Goal: Task Accomplishment & Management: Use online tool/utility

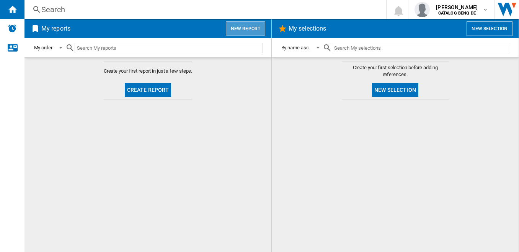
click at [248, 30] on button "New report" at bounding box center [245, 28] width 39 height 15
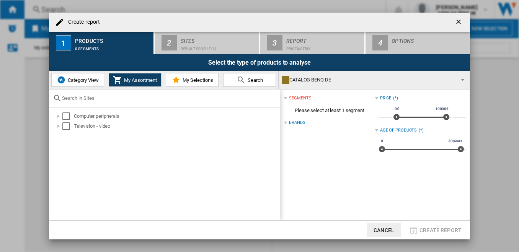
click at [93, 80] on span "Category View" at bounding box center [82, 80] width 33 height 6
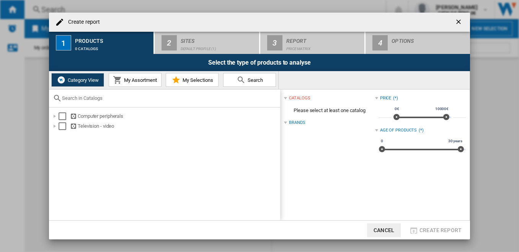
click at [127, 81] on span "My Assortment" at bounding box center [139, 80] width 35 height 6
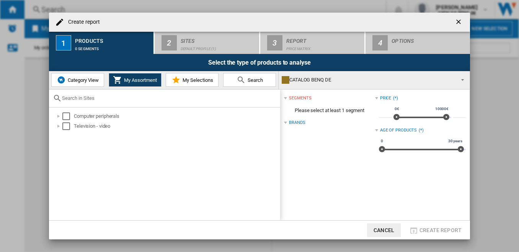
click at [80, 82] on span "Category View" at bounding box center [82, 80] width 33 height 6
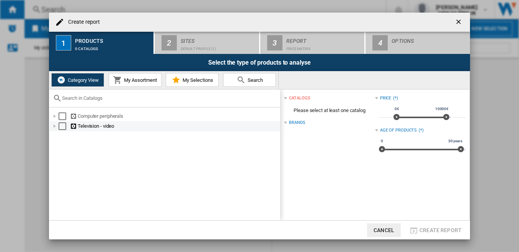
click at [61, 127] on div "Select" at bounding box center [63, 126] width 8 height 8
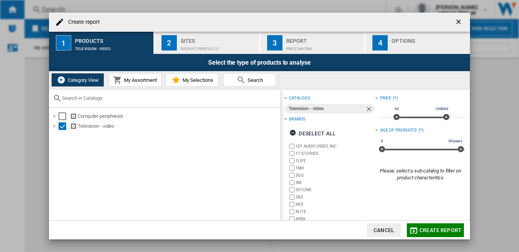
click at [278, 42] on div "3" at bounding box center [274, 42] width 15 height 15
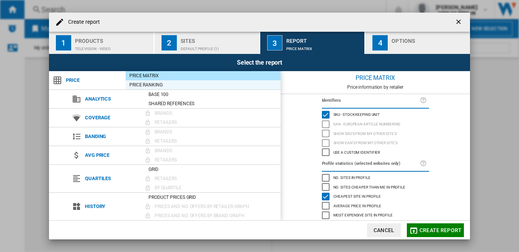
click at [179, 85] on div "Price Ranking" at bounding box center [202, 85] width 155 height 8
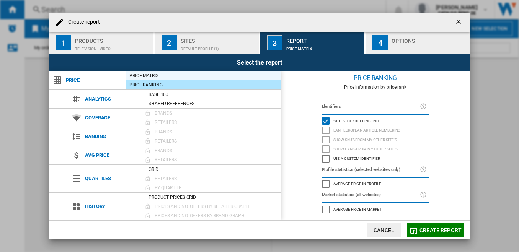
click at [207, 76] on div "Price Matrix" at bounding box center [202, 76] width 155 height 8
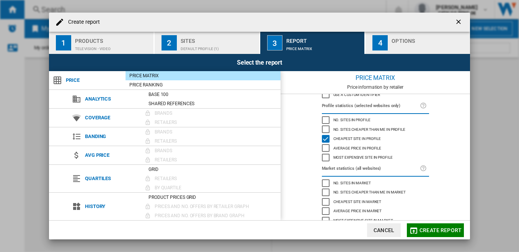
scroll to position [66, 0]
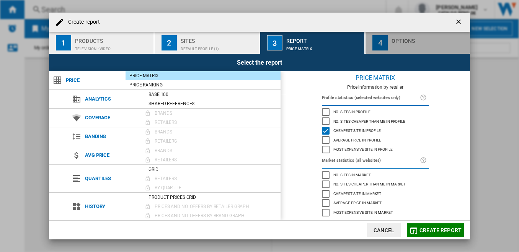
click at [413, 44] on div "button" at bounding box center [428, 47] width 75 height 8
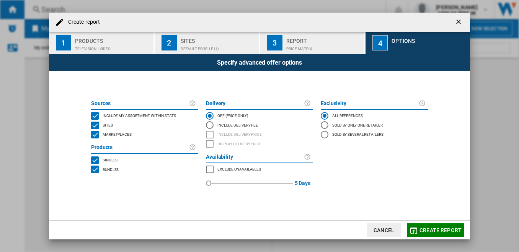
click at [324, 50] on div "Price Matrix" at bounding box center [323, 47] width 75 height 8
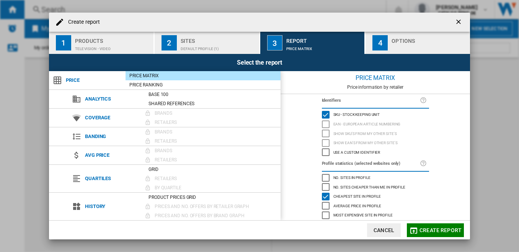
click at [435, 228] on span "Create report" at bounding box center [440, 230] width 42 height 6
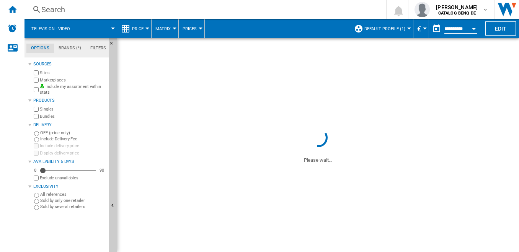
click at [140, 24] on button "Price" at bounding box center [139, 28] width 15 height 19
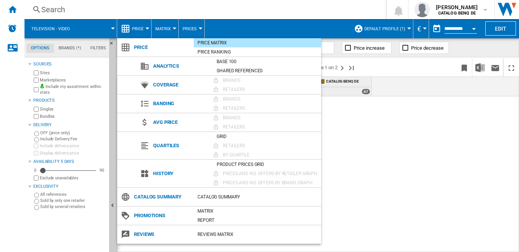
click at [146, 31] on md-backdrop at bounding box center [259, 126] width 519 height 252
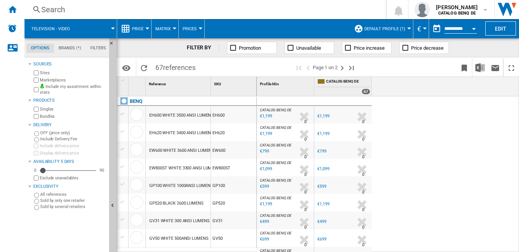
click at [130, 27] on div "Price" at bounding box center [134, 28] width 26 height 19
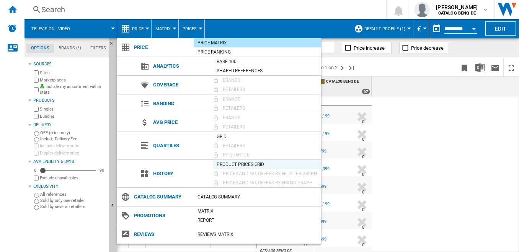
click at [224, 165] on div "Product prices grid" at bounding box center [267, 165] width 108 height 8
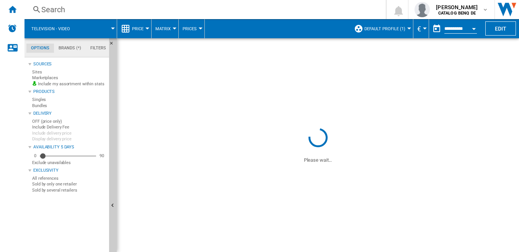
click at [140, 28] on span "History" at bounding box center [141, 28] width 18 height 5
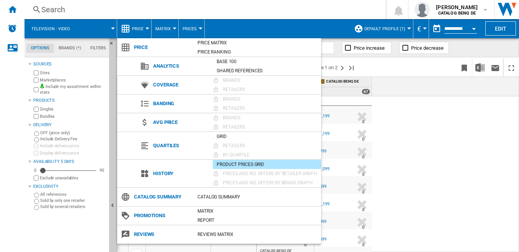
click at [146, 29] on md-backdrop at bounding box center [259, 126] width 519 height 252
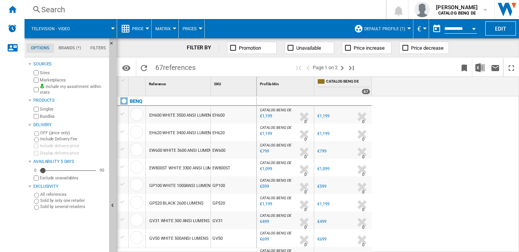
click at [131, 31] on md-backdrop at bounding box center [259, 126] width 519 height 252
click at [147, 28] on md-backdrop at bounding box center [259, 126] width 519 height 252
click at [122, 28] on md-backdrop at bounding box center [259, 126] width 519 height 252
click at [139, 29] on md-backdrop at bounding box center [259, 126] width 519 height 252
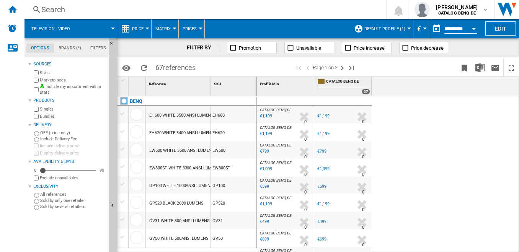
click at [147, 26] on md-backdrop at bounding box center [259, 126] width 519 height 252
click at [141, 23] on md-backdrop at bounding box center [259, 126] width 519 height 252
click at [140, 28] on md-backdrop at bounding box center [259, 126] width 519 height 252
click at [148, 29] on md-backdrop at bounding box center [259, 126] width 519 height 252
click at [123, 29] on md-backdrop at bounding box center [259, 126] width 519 height 252
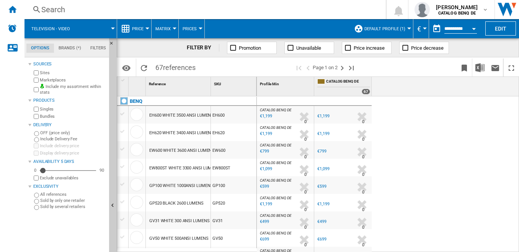
click at [171, 29] on md-backdrop at bounding box center [259, 126] width 519 height 252
click at [137, 129] on md-backdrop at bounding box center [259, 126] width 519 height 252
click at [140, 112] on md-backdrop at bounding box center [259, 126] width 519 height 252
click at [142, 160] on md-backdrop at bounding box center [259, 126] width 519 height 252
click at [143, 27] on span "Price" at bounding box center [137, 28] width 11 height 5
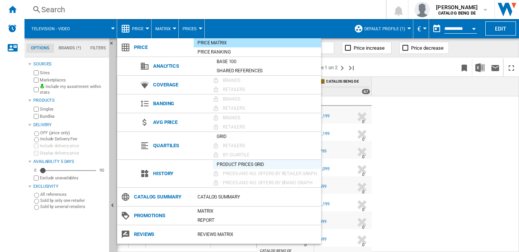
click at [231, 164] on div "Product prices grid" at bounding box center [267, 165] width 108 height 8
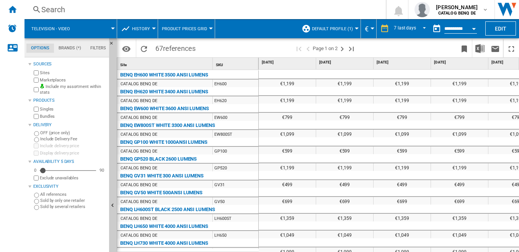
click at [153, 28] on div at bounding box center [154, 29] width 4 height 2
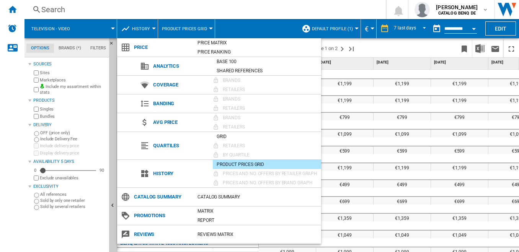
click at [153, 28] on md-backdrop at bounding box center [259, 126] width 519 height 252
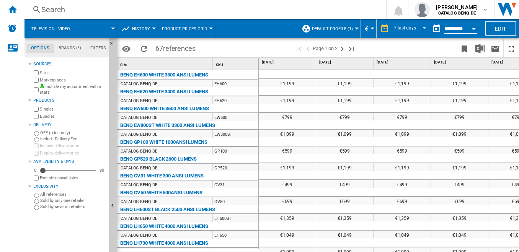
click at [209, 27] on button "Product prices grid" at bounding box center [186, 28] width 49 height 19
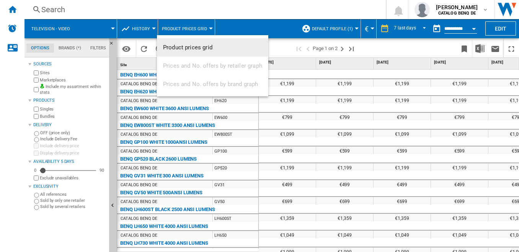
click at [207, 27] on md-backdrop at bounding box center [259, 126] width 519 height 252
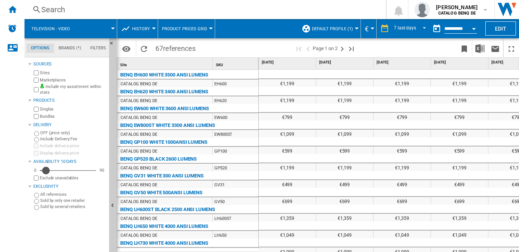
click at [46, 173] on div "Availability" at bounding box center [46, 171] width 8 height 8
click at [6, 8] on div "Home" at bounding box center [12, 9] width 24 height 19
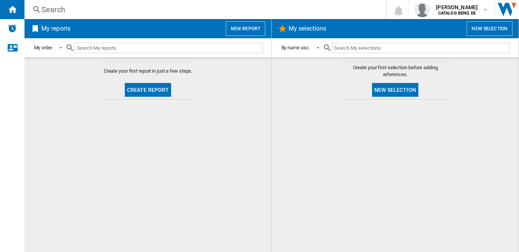
click at [238, 33] on button "New report" at bounding box center [245, 28] width 39 height 15
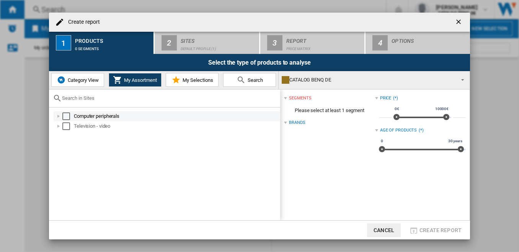
click at [56, 115] on div at bounding box center [59, 116] width 8 height 8
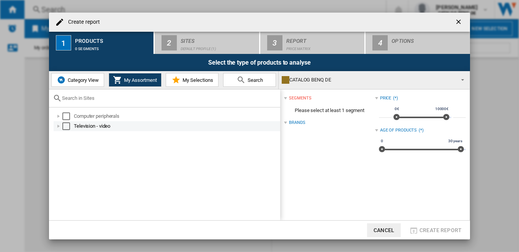
click at [59, 125] on div at bounding box center [59, 126] width 8 height 8
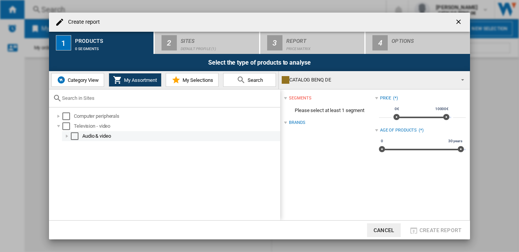
click at [65, 137] on div at bounding box center [67, 136] width 8 height 8
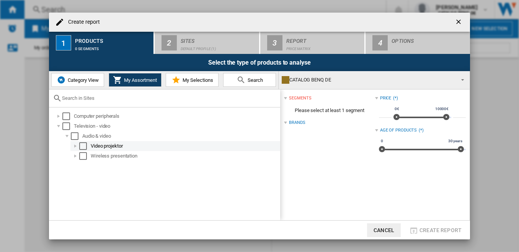
click at [83, 145] on div "Select" at bounding box center [83, 146] width 8 height 8
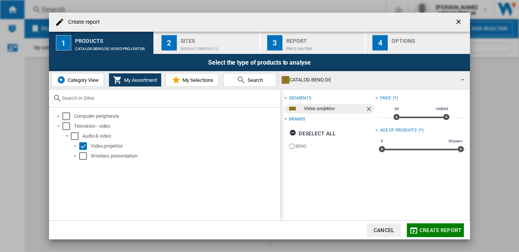
click at [382, 223] on md-dialog-actions "Cancel Create report" at bounding box center [259, 229] width 421 height 19
click at [380, 233] on button "Cancel" at bounding box center [384, 230] width 34 height 14
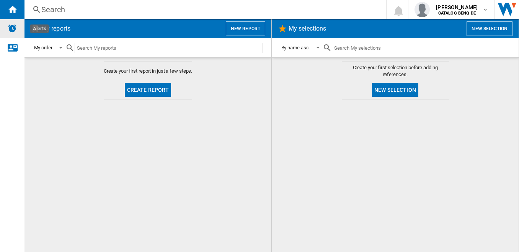
click at [16, 31] on img "Alerts" at bounding box center [12, 28] width 9 height 9
click at [19, 25] on div "Alerts" at bounding box center [12, 28] width 24 height 19
